Goal: Use online tool/utility

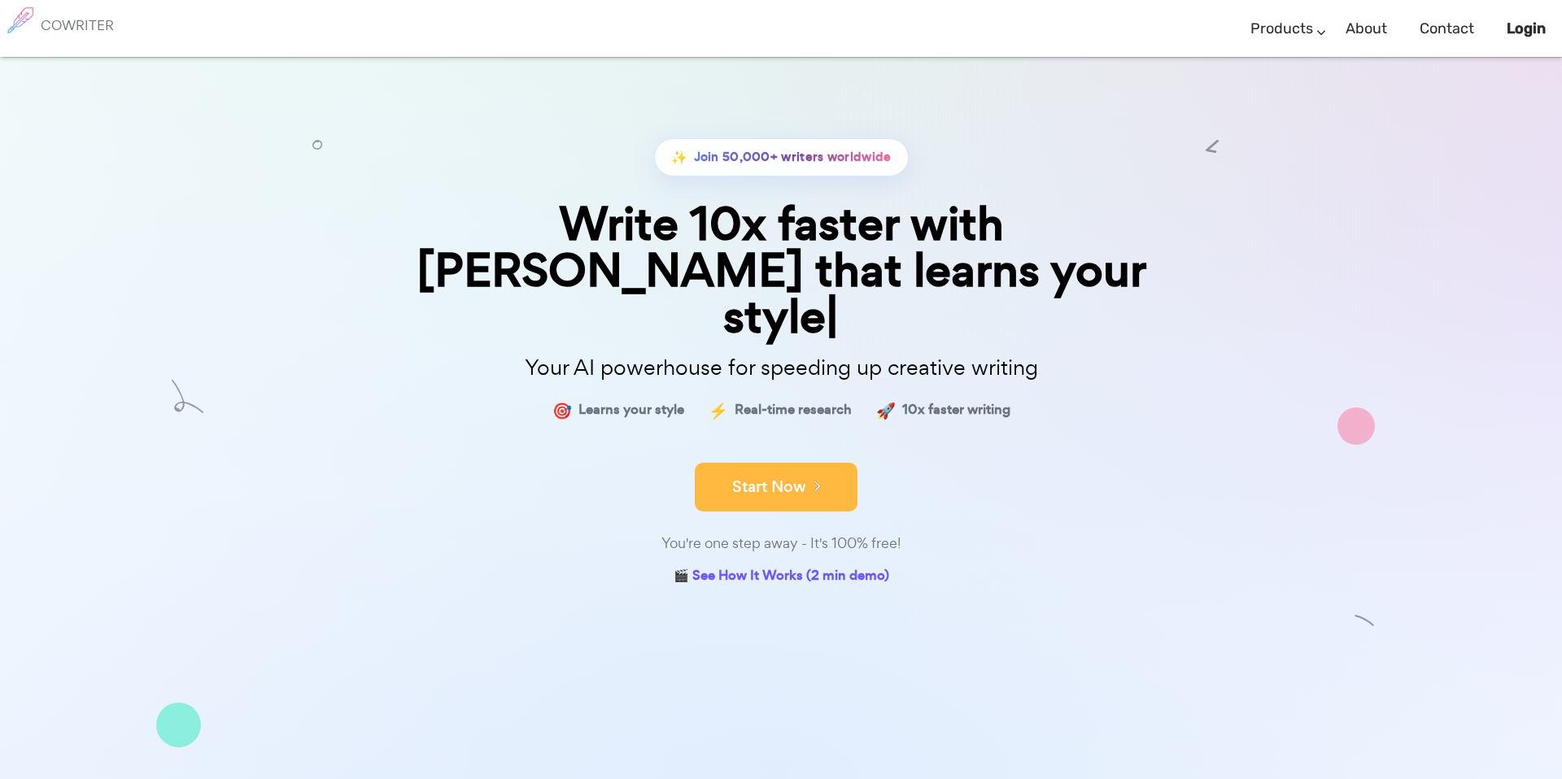
click at [779, 451] on form "Start Now" at bounding box center [781, 479] width 814 height 57
click at [769, 463] on button "Start Now" at bounding box center [776, 487] width 163 height 49
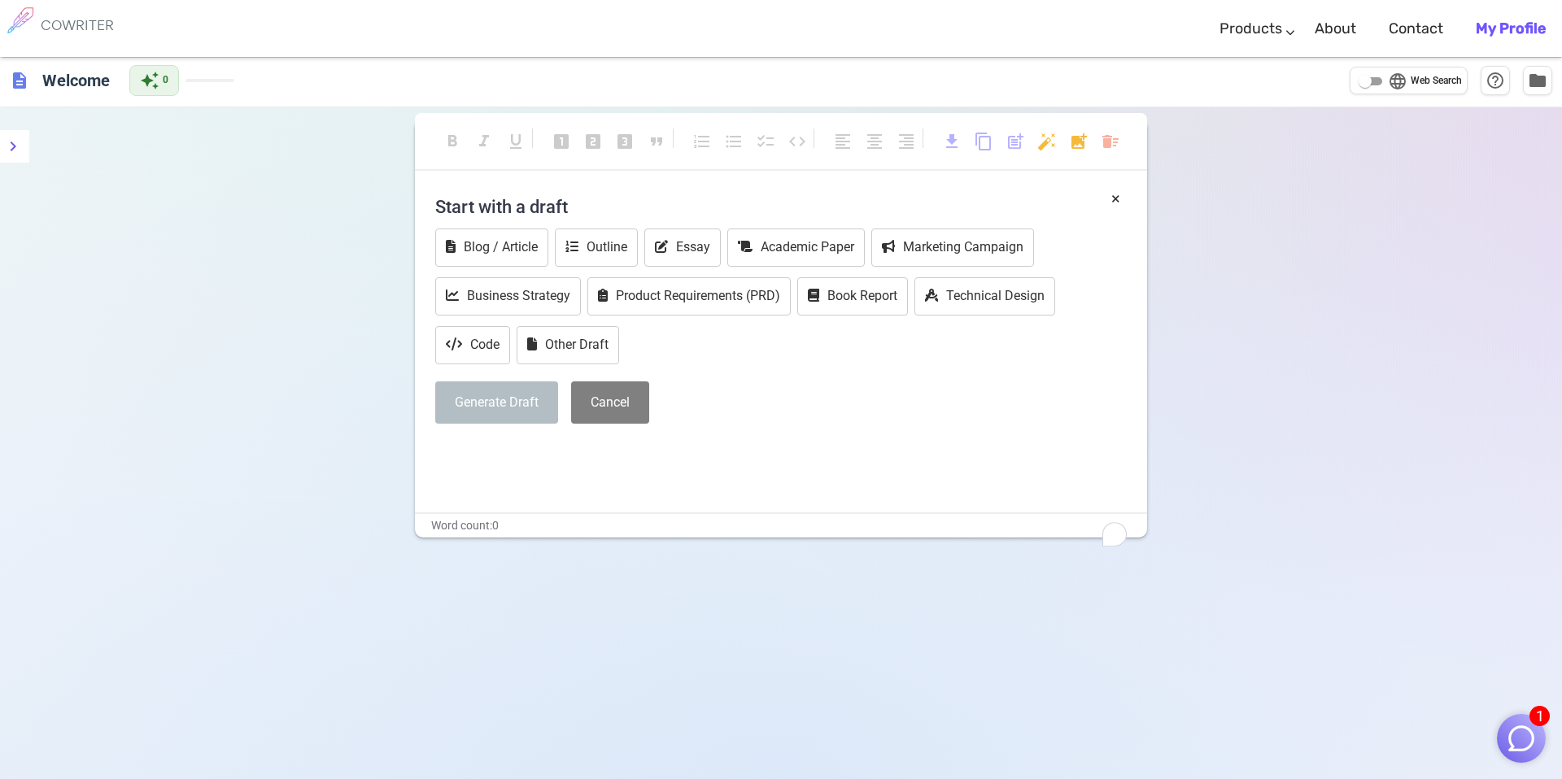
scroll to position [3, 0]
click at [4, 153] on icon "menu" at bounding box center [13, 147] width 20 height 20
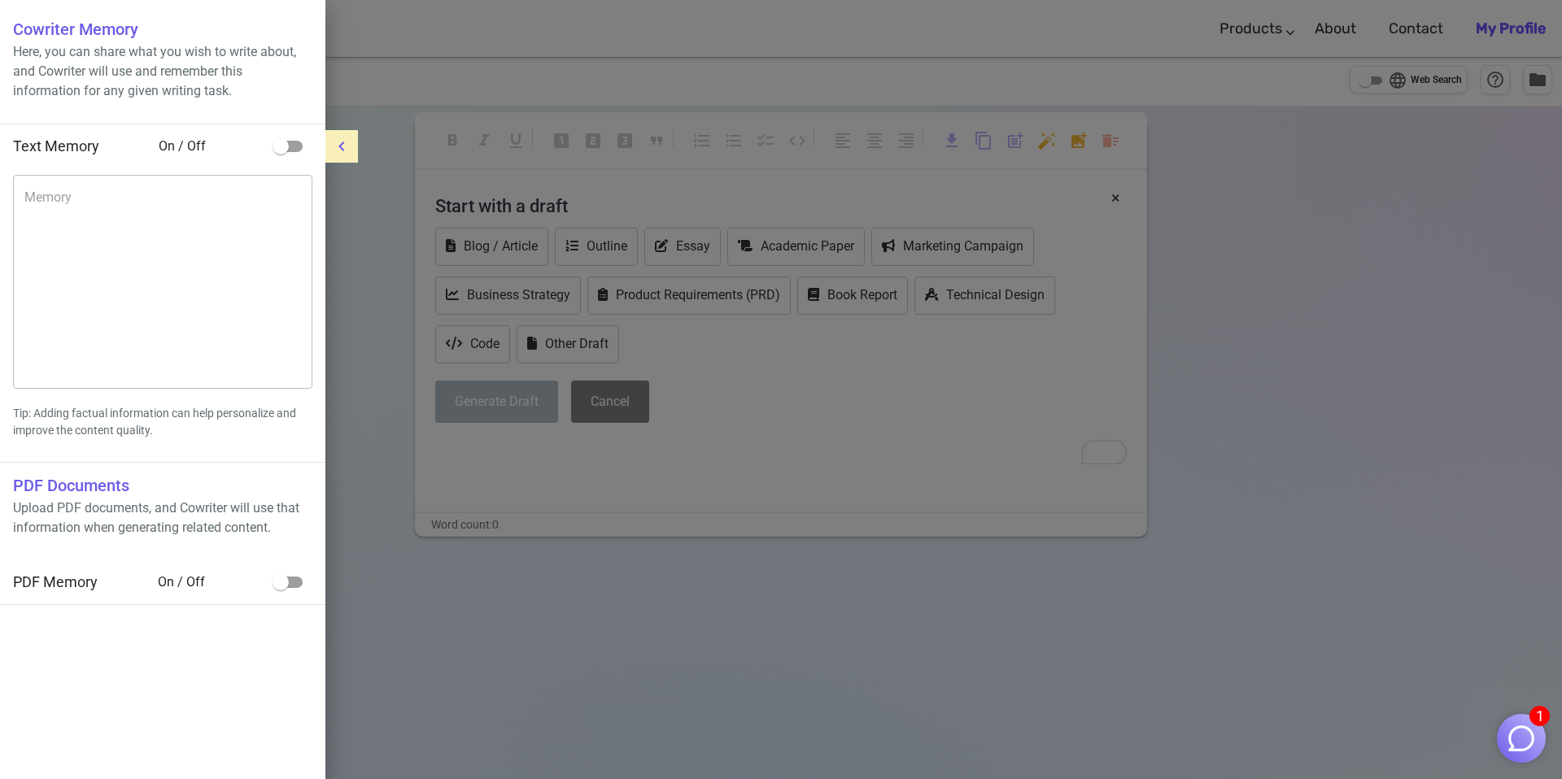
click at [334, 141] on icon "menu" at bounding box center [342, 147] width 20 height 20
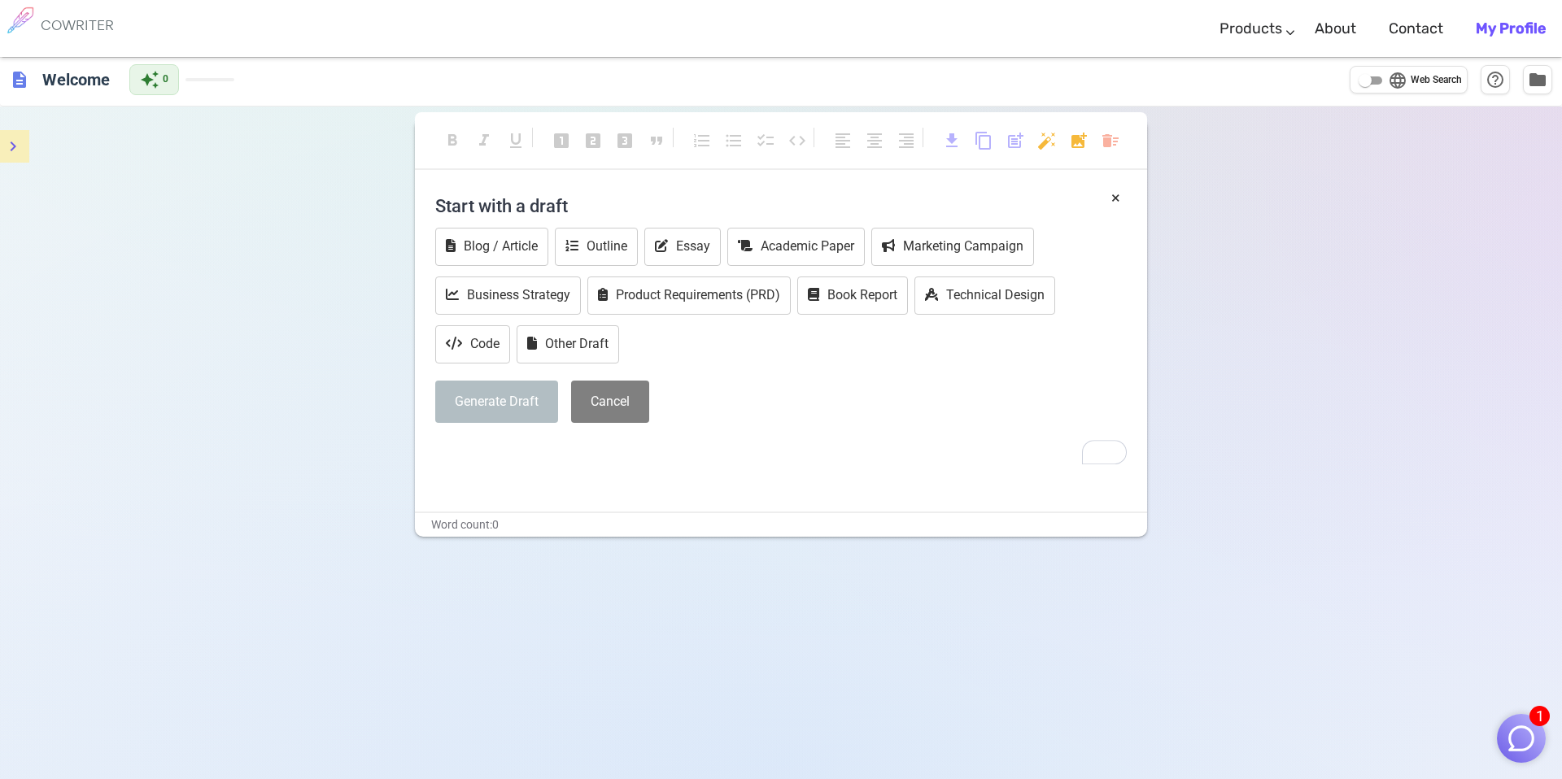
click at [796, 460] on p "﻿" at bounding box center [781, 453] width 692 height 24
click at [1508, 721] on button "1" at bounding box center [1521, 738] width 49 height 49
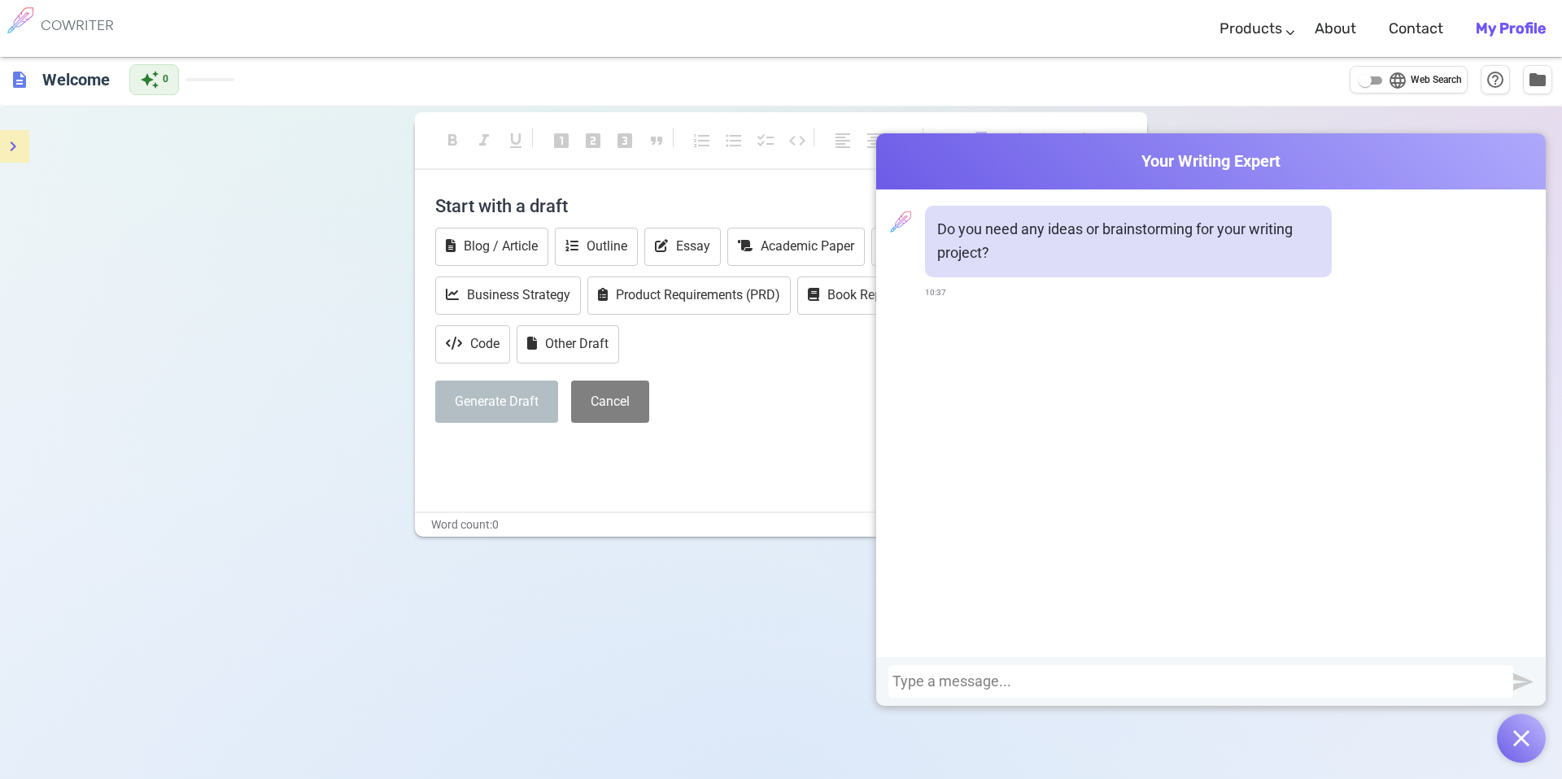
click at [1508, 722] on button "button" at bounding box center [1521, 738] width 49 height 49
